Goal: Information Seeking & Learning: Learn about a topic

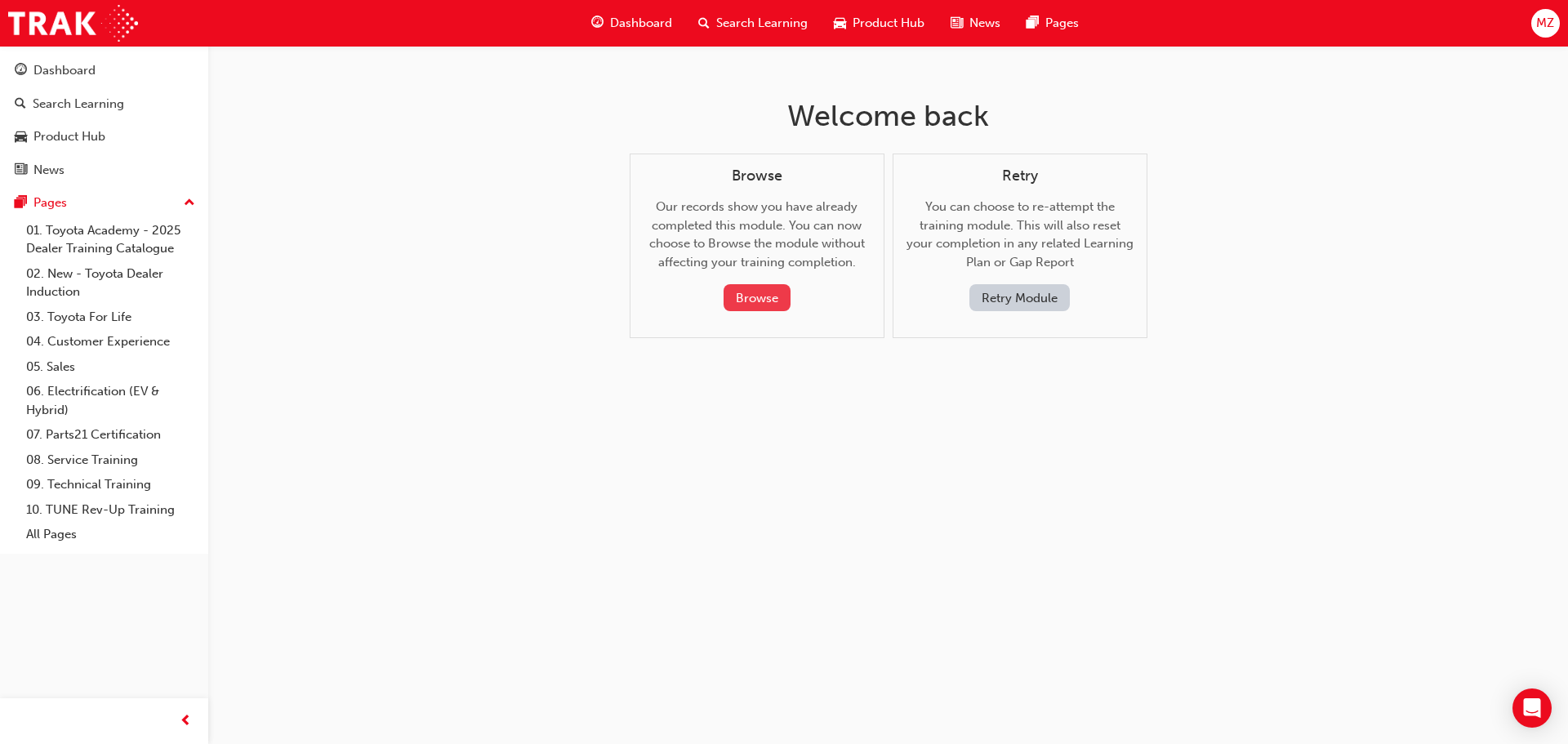
click at [751, 300] on button "Browse" at bounding box center [757, 297] width 67 height 27
click at [1537, 20] on span "MZ" at bounding box center [1546, 23] width 18 height 19
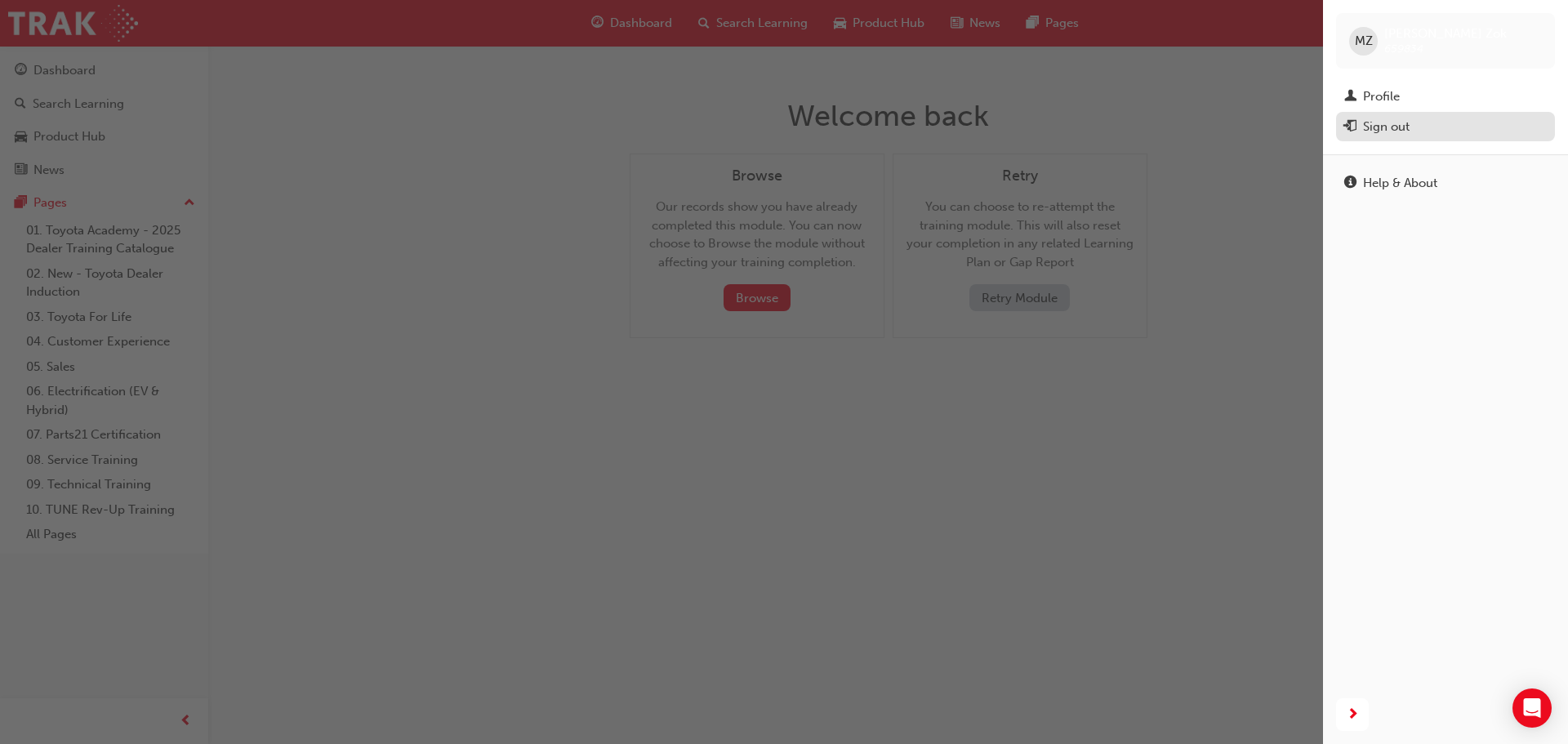
click at [1371, 125] on div "Sign out" at bounding box center [1387, 126] width 47 height 19
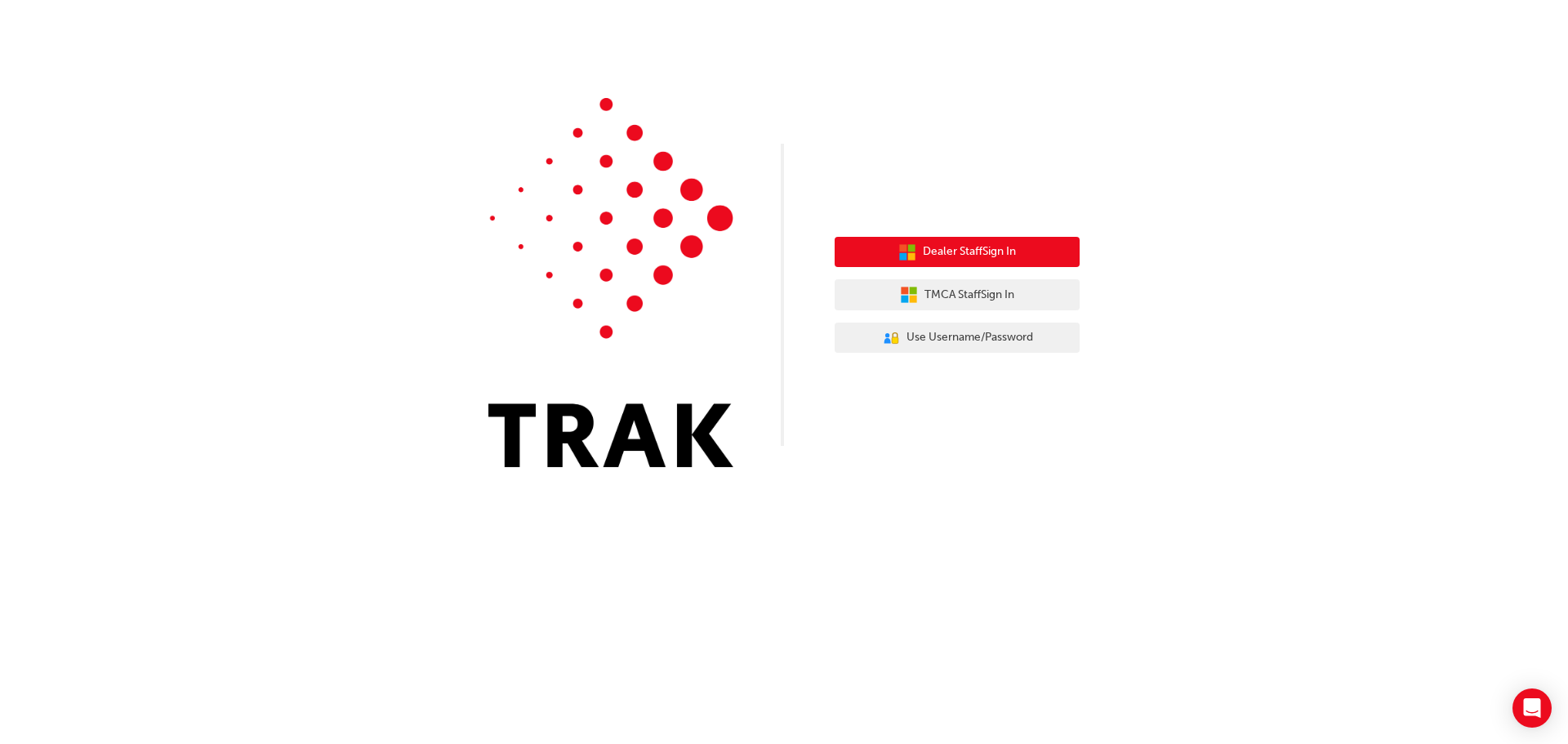
click at [975, 258] on span "Dealer Staff Sign In" at bounding box center [970, 251] width 93 height 19
